Goal: Information Seeking & Learning: Learn about a topic

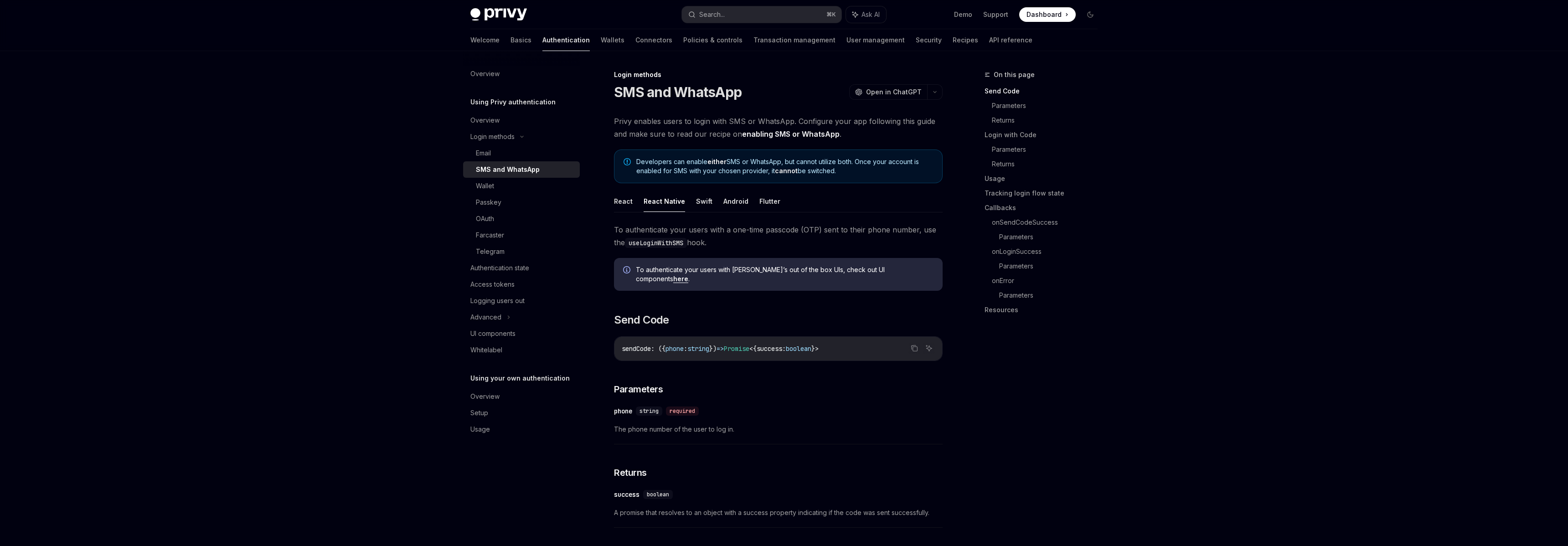
scroll to position [64, 0]
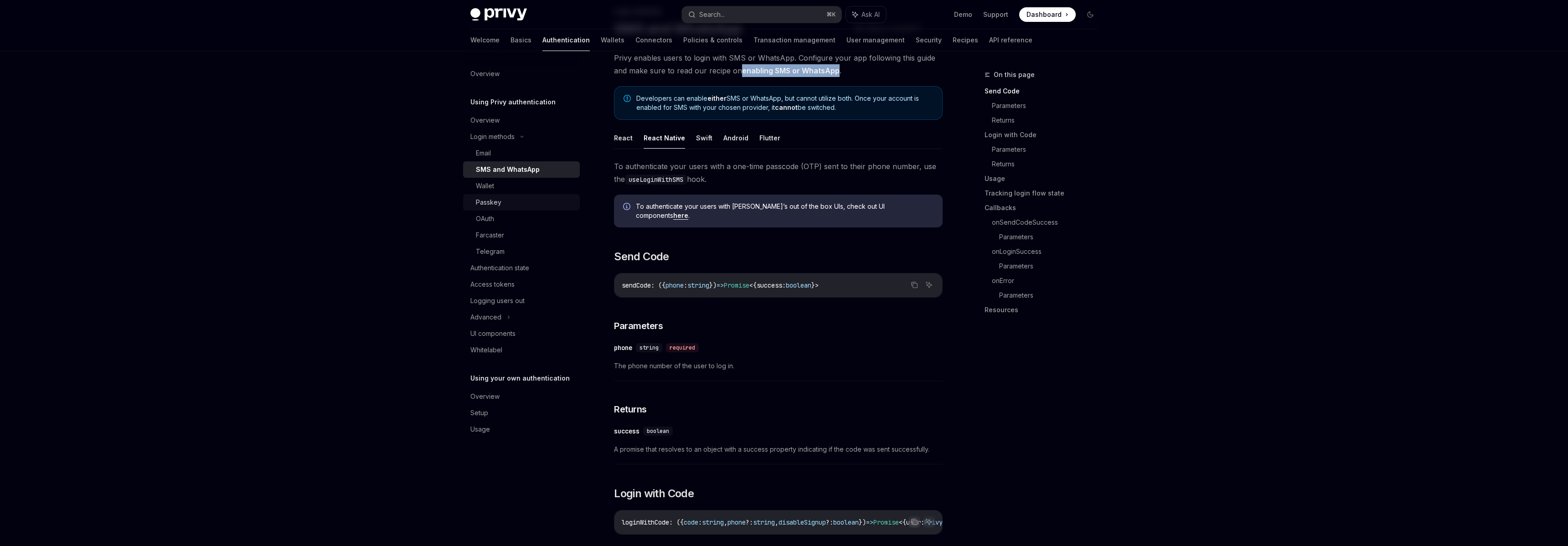
click at [524, 197] on div "Passkey" at bounding box center [525, 203] width 99 height 11
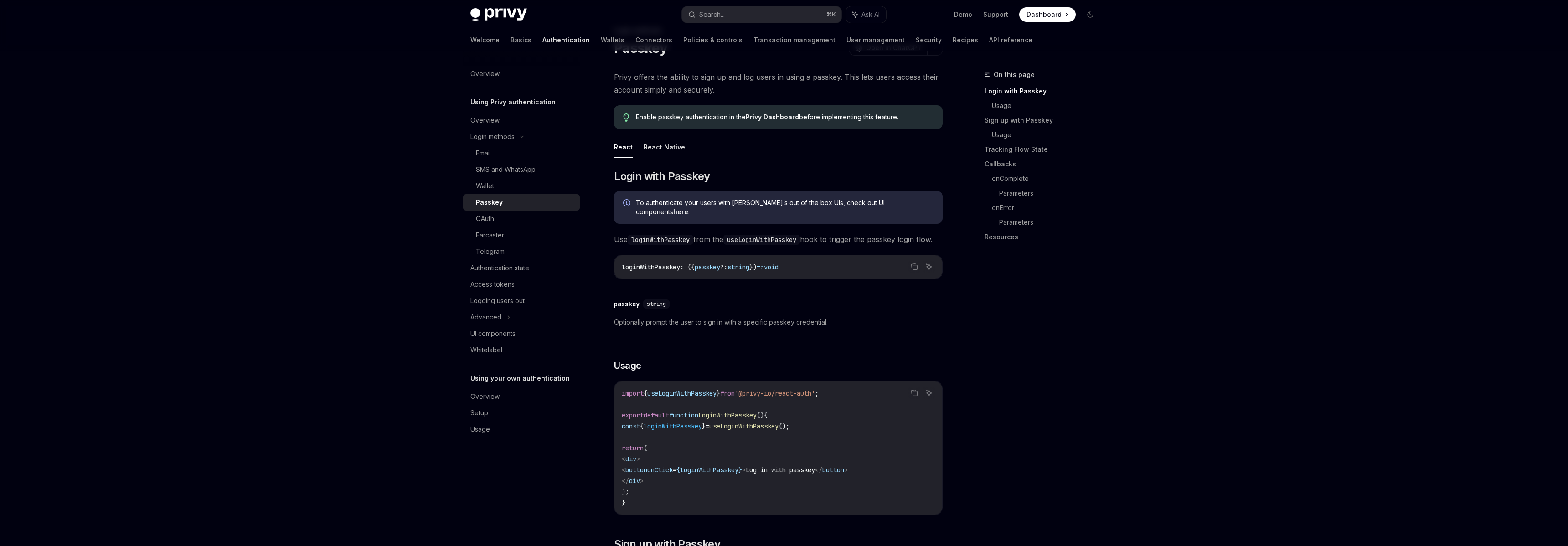
type textarea "*"
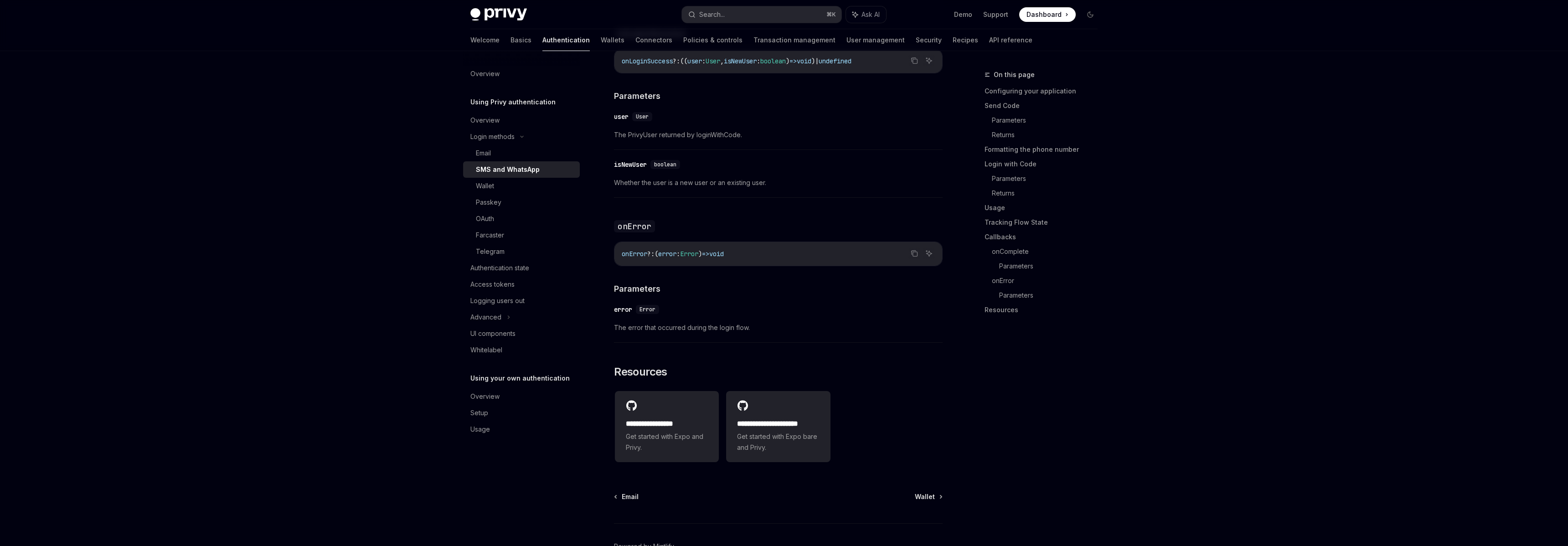
scroll to position [1613, 0]
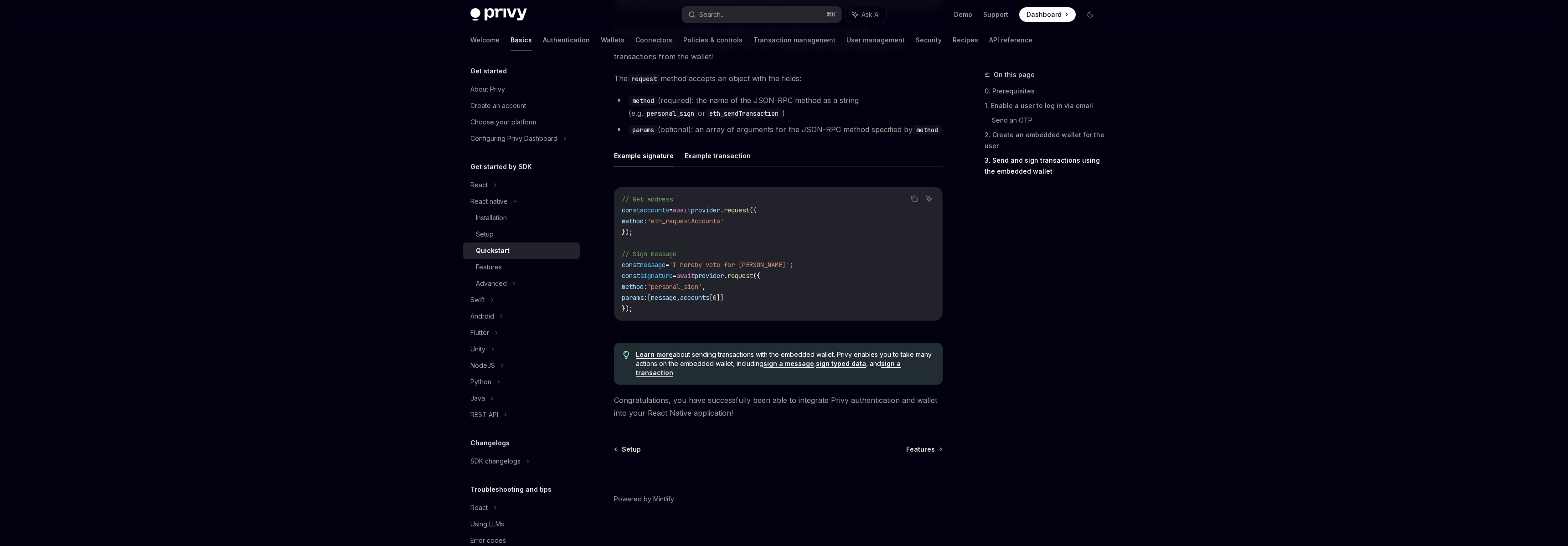
scroll to position [1235, 0]
